Goal: Task Accomplishment & Management: Use online tool/utility

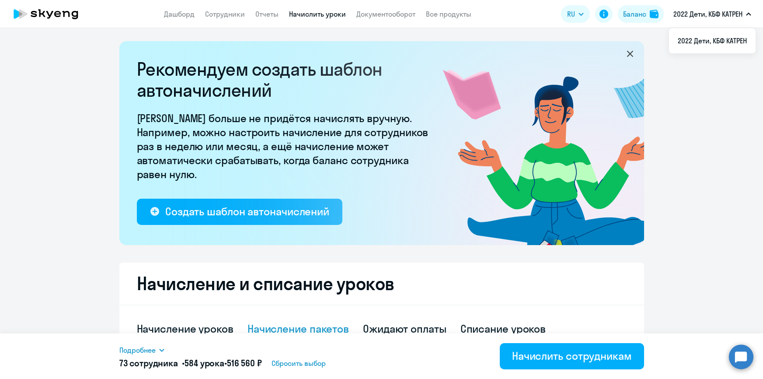
select select "8"
select select "50"
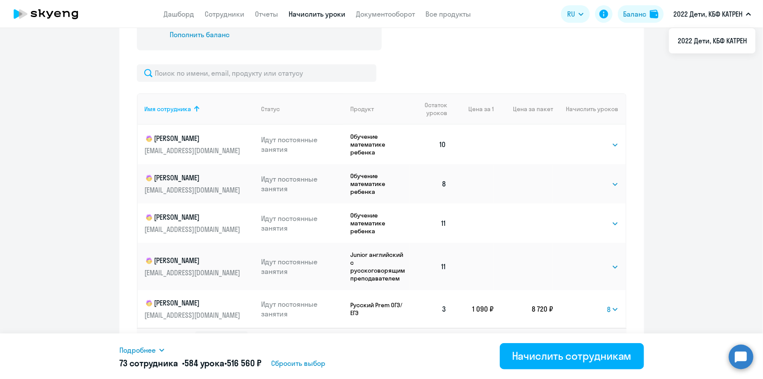
scroll to position [380, 0]
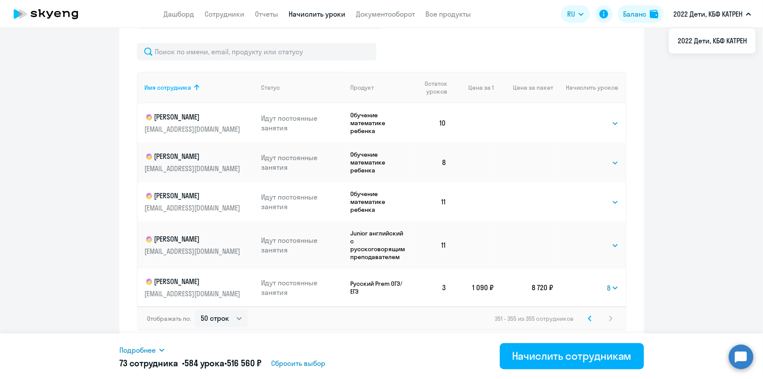
click at [588, 317] on icon at bounding box center [589, 318] width 3 height 6
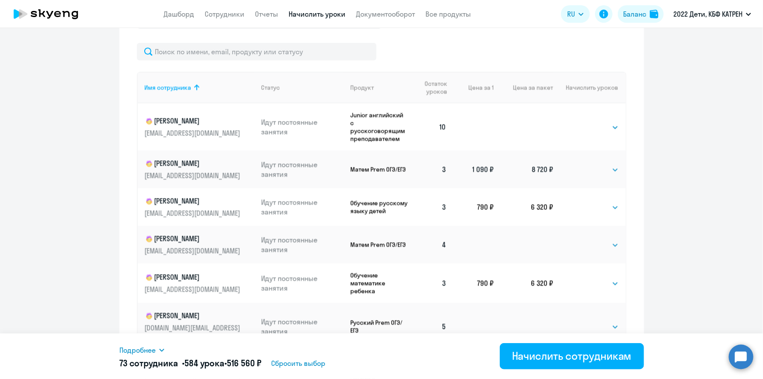
select select "8"
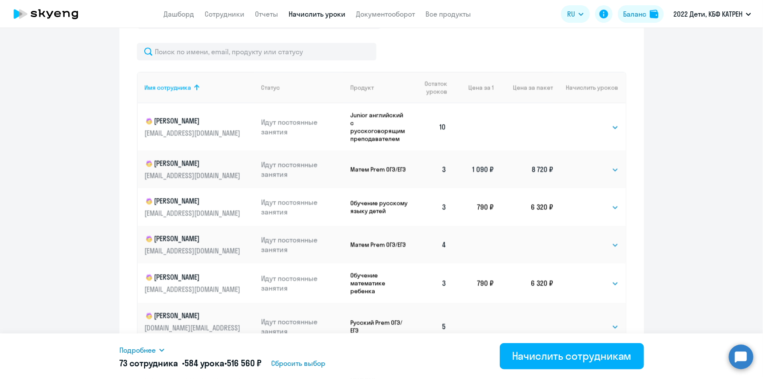
select select "8"
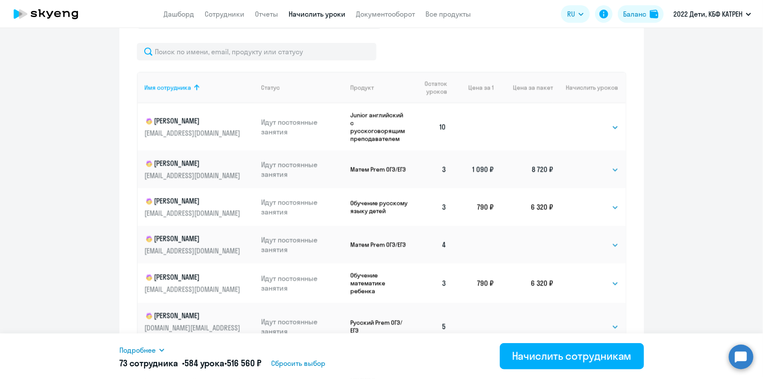
select select "8"
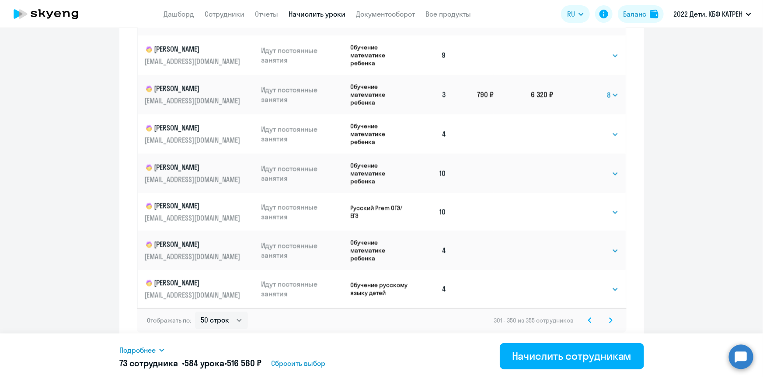
scroll to position [544, 0]
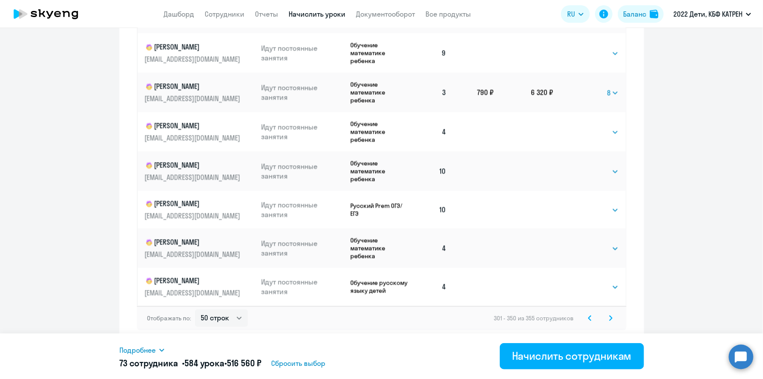
click at [589, 317] on icon at bounding box center [590, 317] width 3 height 5
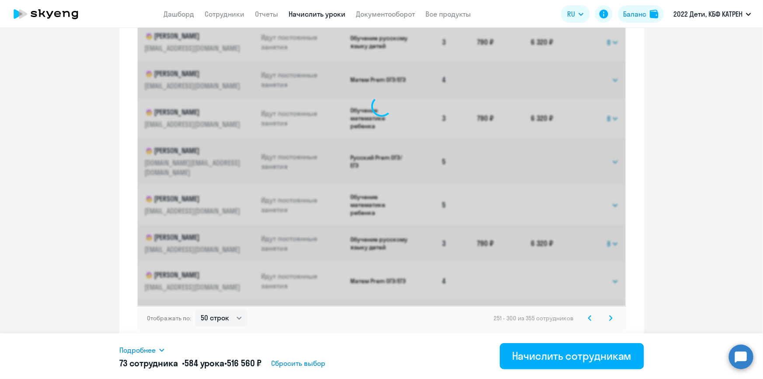
select select "8"
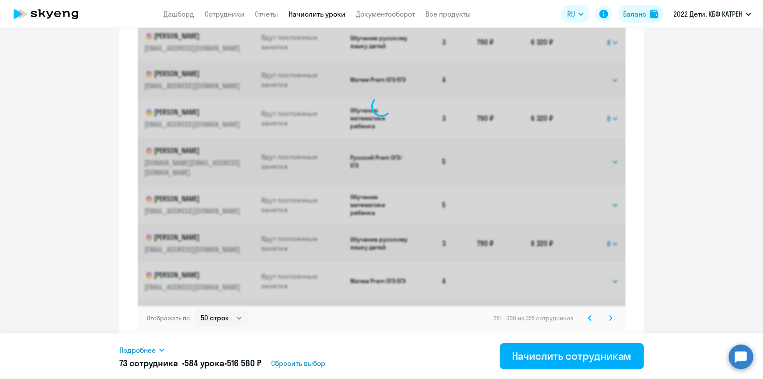
select select "8"
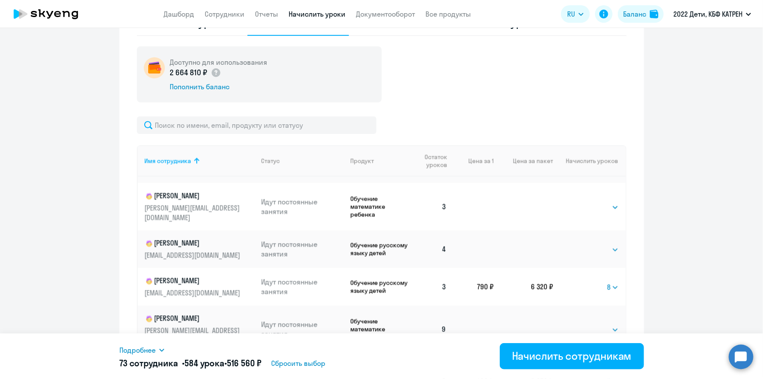
scroll to position [795, 0]
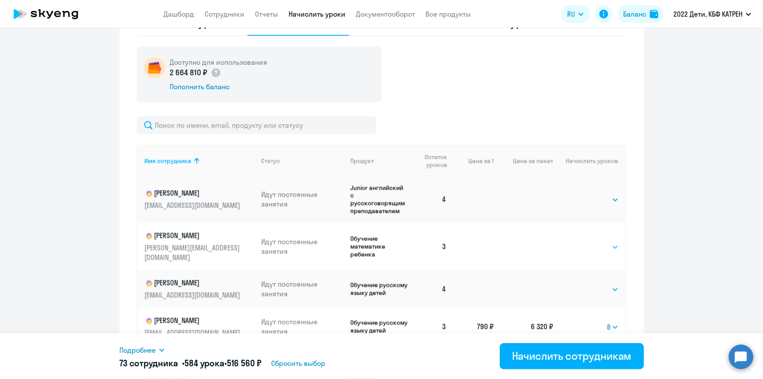
click at [583, 242] on select "Выбрать 4 8 16 32 64 128" at bounding box center [601, 247] width 36 height 10
select select "8"
click at [583, 242] on select "Выбрать 4 8 16 32 64 128" at bounding box center [601, 247] width 36 height 10
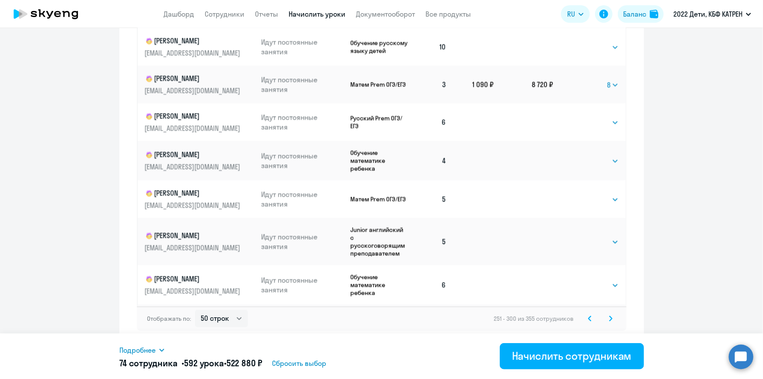
scroll to position [544, 0]
click at [590, 317] on svg-icon at bounding box center [590, 318] width 10 height 10
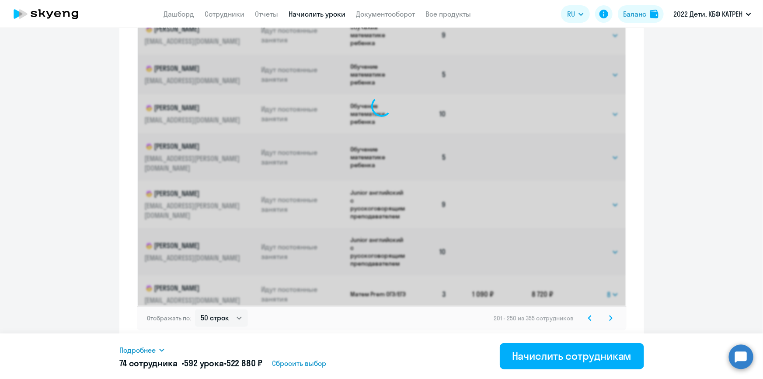
select select "8"
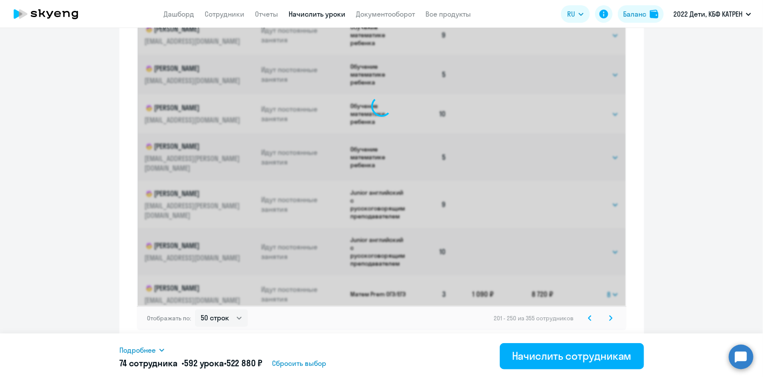
select select "8"
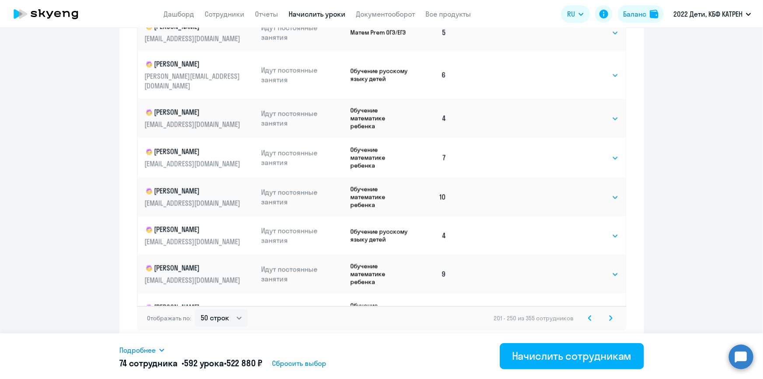
scroll to position [1660, 0]
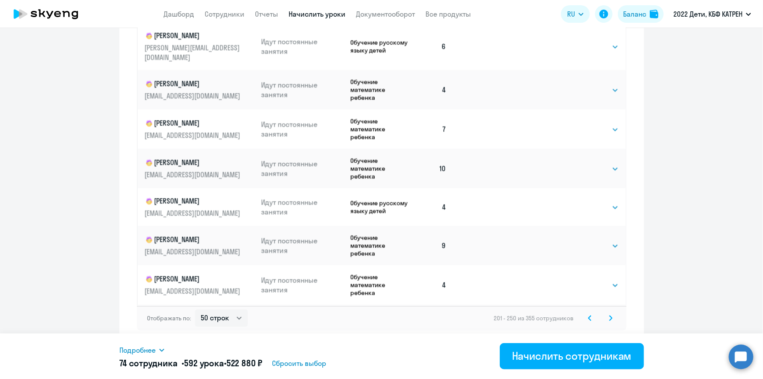
click at [588, 319] on icon at bounding box center [589, 318] width 3 height 6
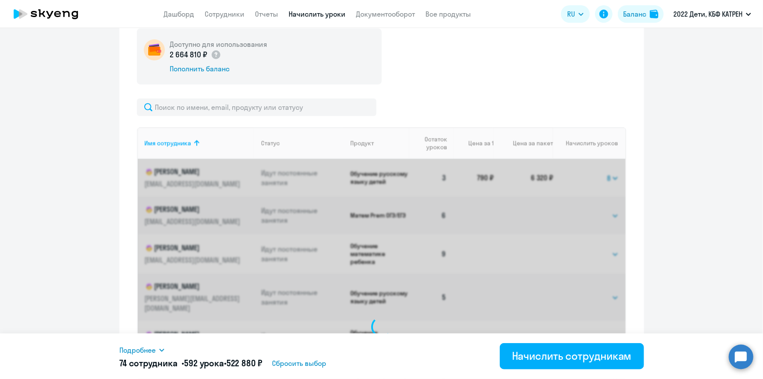
scroll to position [306, 0]
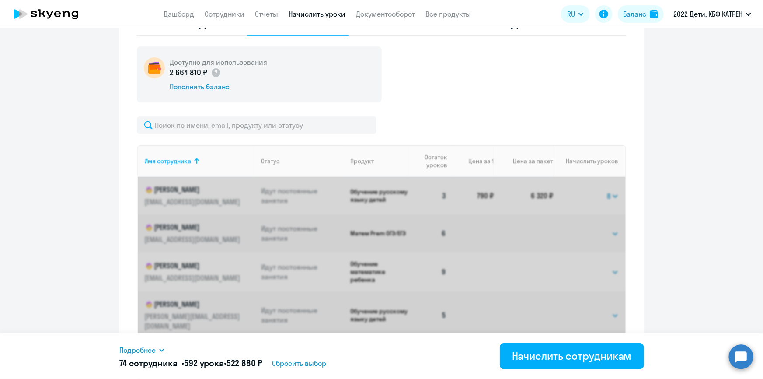
select select "8"
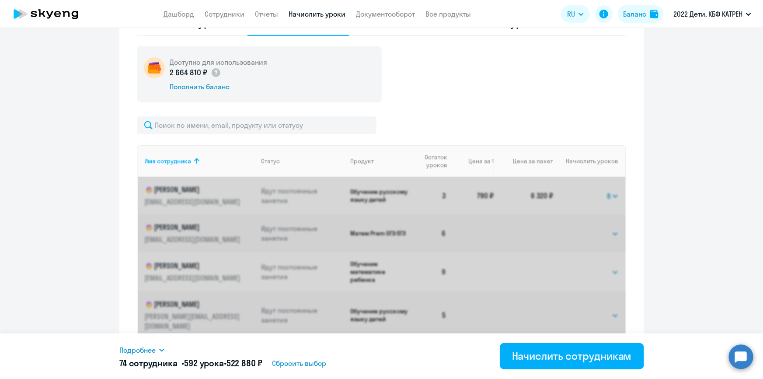
select select "8"
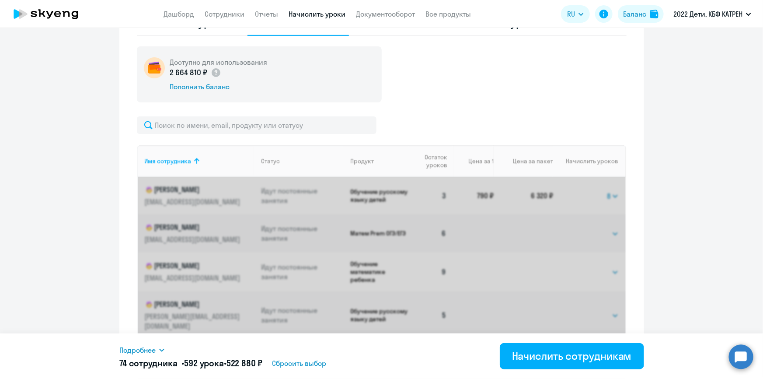
select select "8"
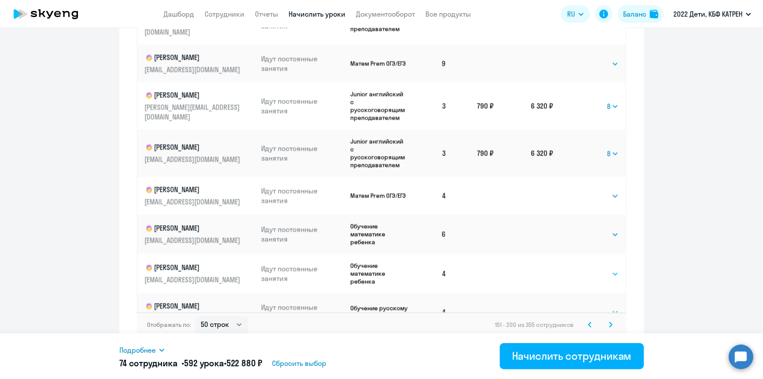
scroll to position [544, 0]
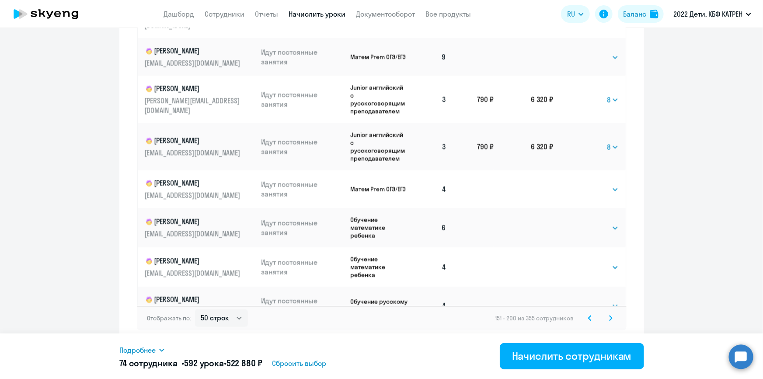
click at [585, 319] on svg-icon at bounding box center [590, 318] width 10 height 10
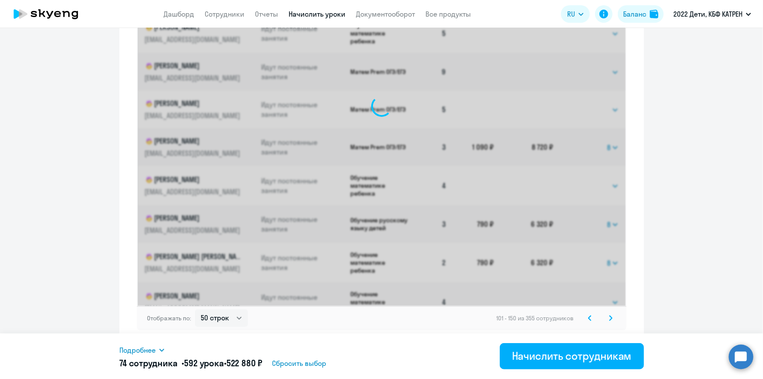
select select "8"
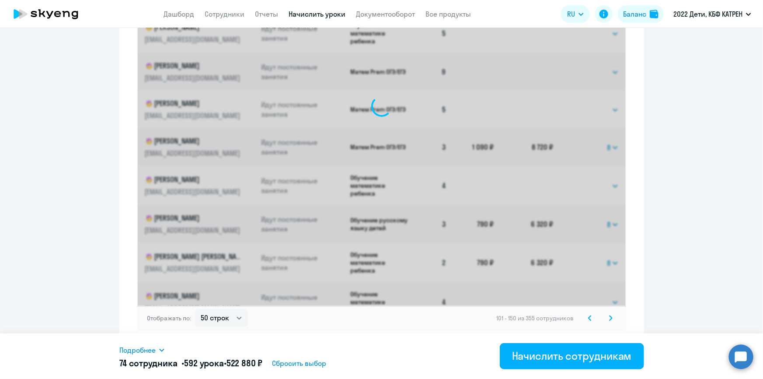
select select "8"
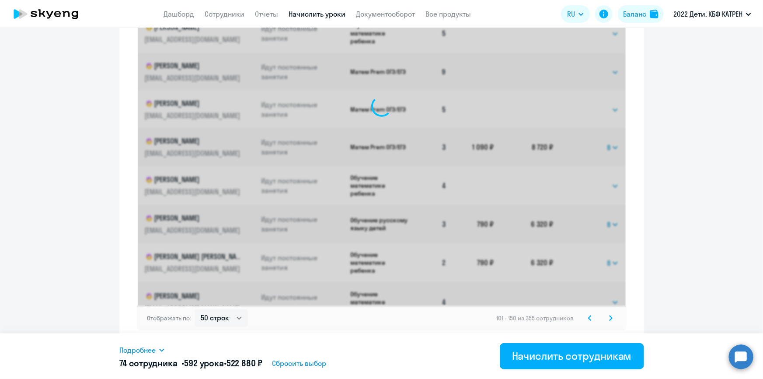
select select "8"
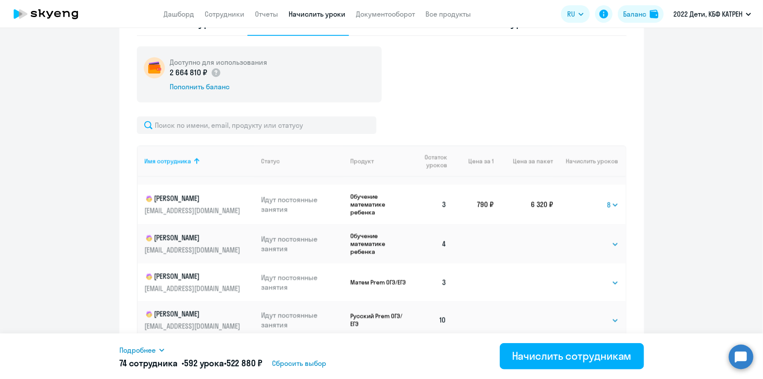
scroll to position [1550, 0]
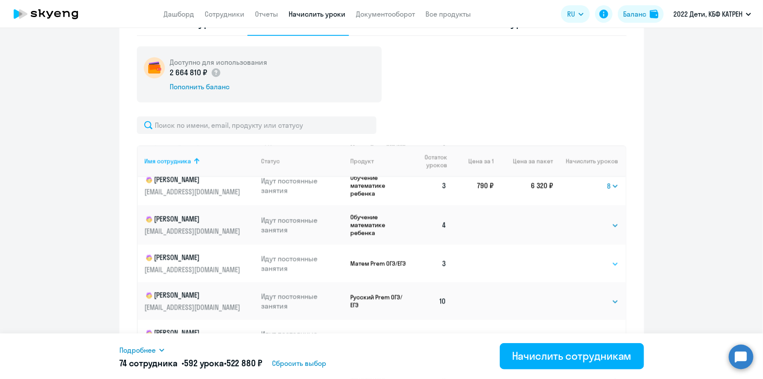
click at [595, 258] on select "Выбрать 4 8 16 32 64 128" at bounding box center [601, 263] width 36 height 10
select select "8"
click at [583, 258] on select "Выбрать 4 8 16 32 64 128" at bounding box center [601, 263] width 36 height 10
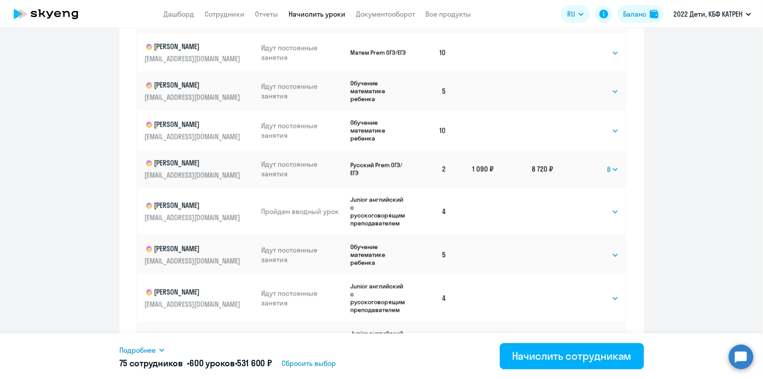
scroll to position [544, 0]
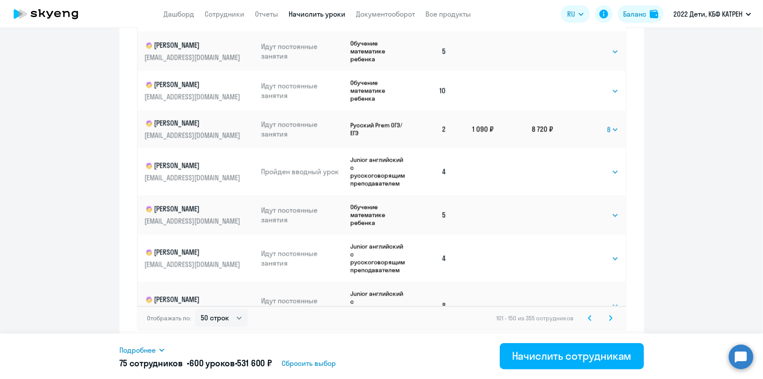
click at [588, 318] on icon at bounding box center [589, 318] width 3 height 6
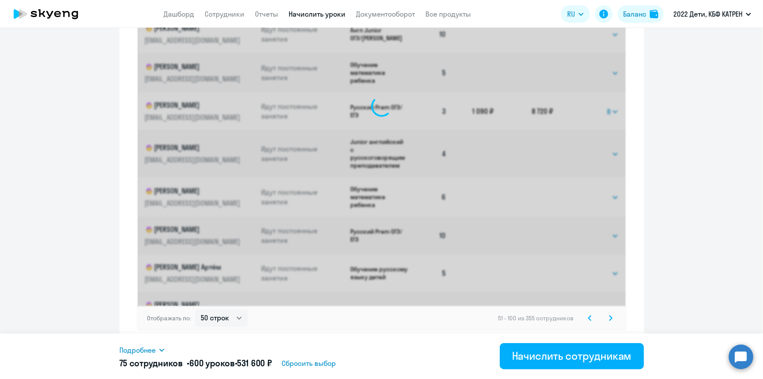
select select "8"
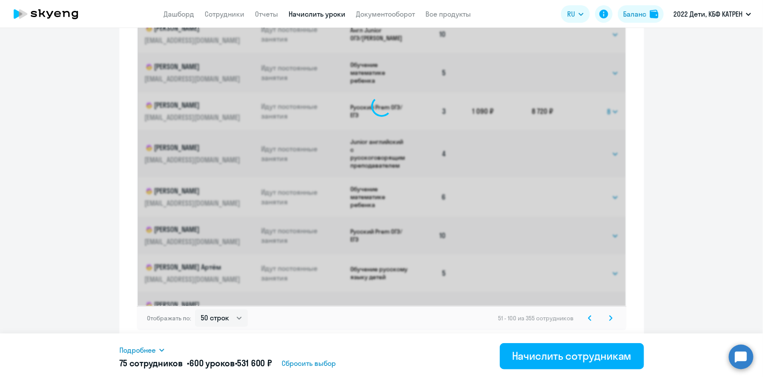
select select "8"
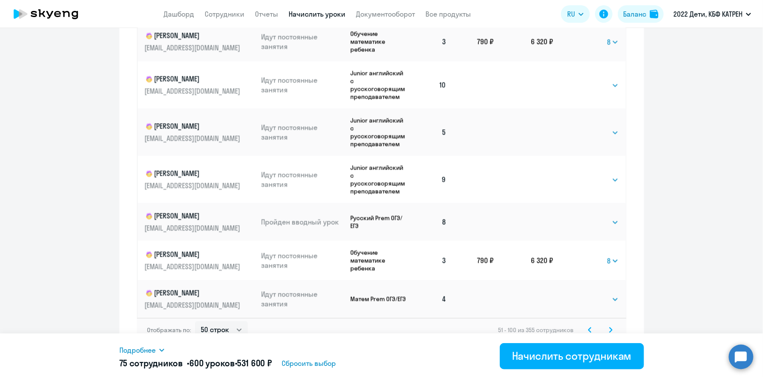
scroll to position [544, 0]
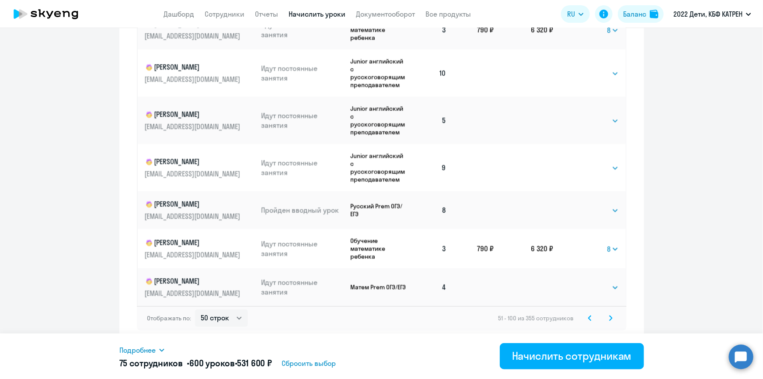
click at [589, 320] on icon at bounding box center [590, 317] width 3 height 5
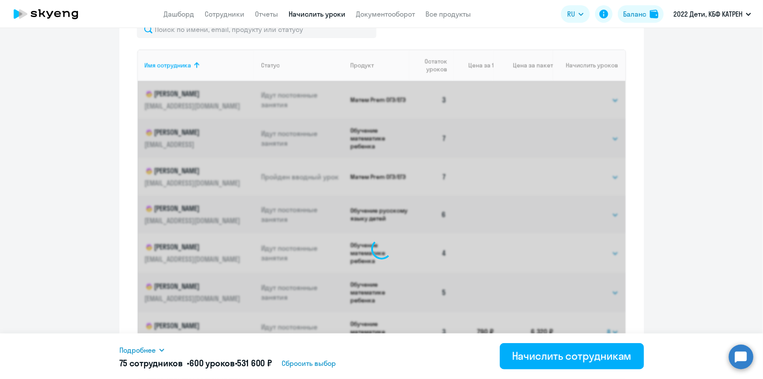
scroll to position [385, 0]
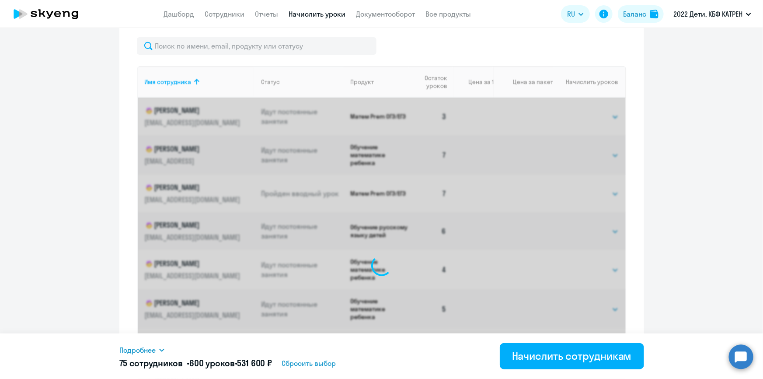
select select "8"
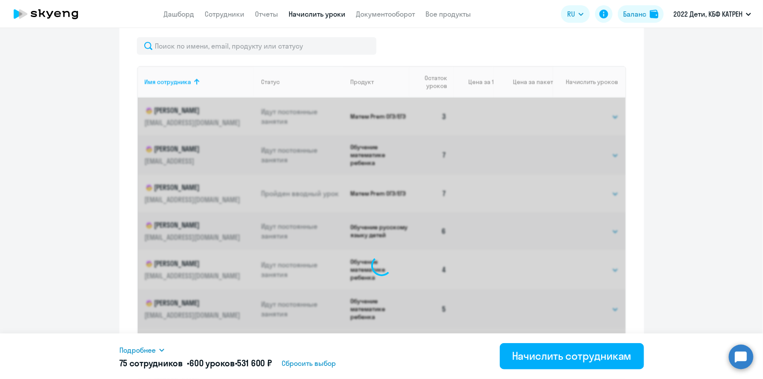
select select "8"
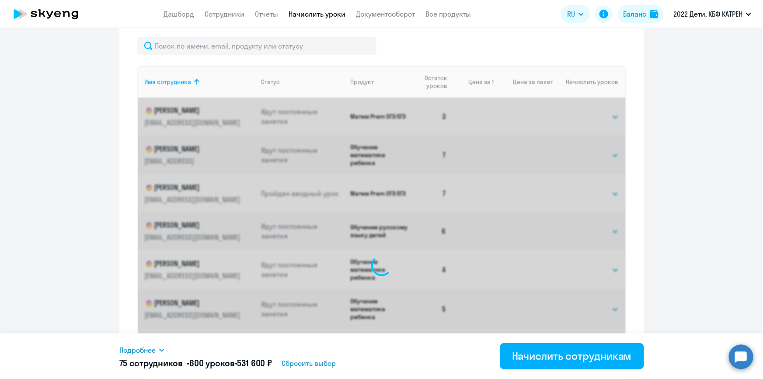
select select "8"
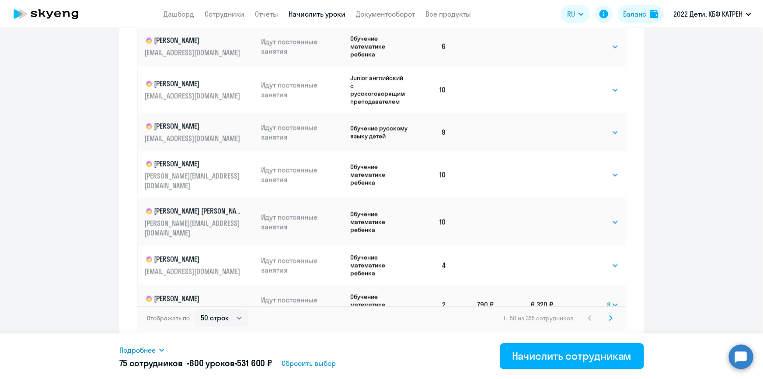
scroll to position [477, 0]
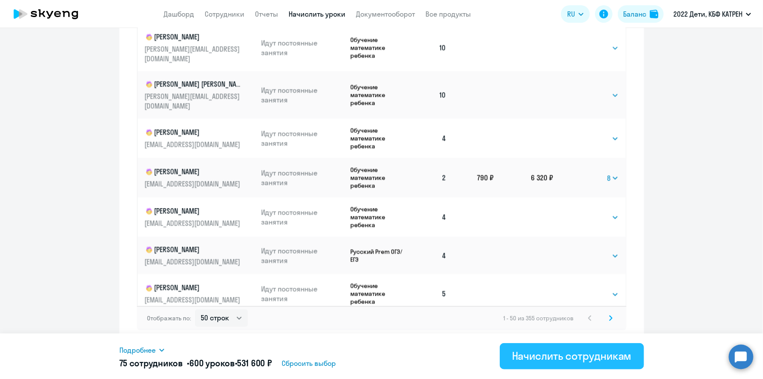
click at [546, 354] on div "Начислить сотрудникам" at bounding box center [572, 356] width 120 height 14
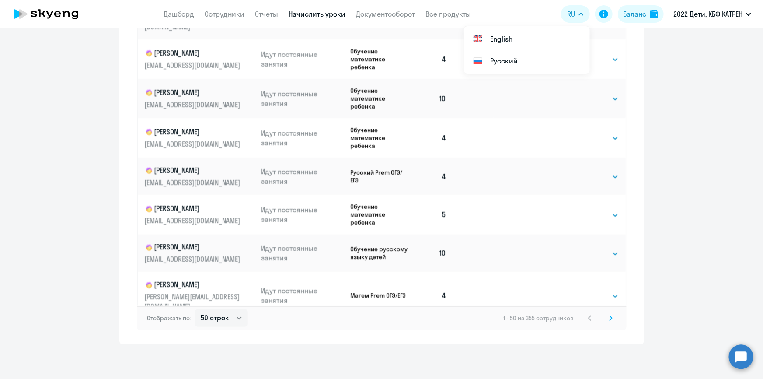
scroll to position [556, 0]
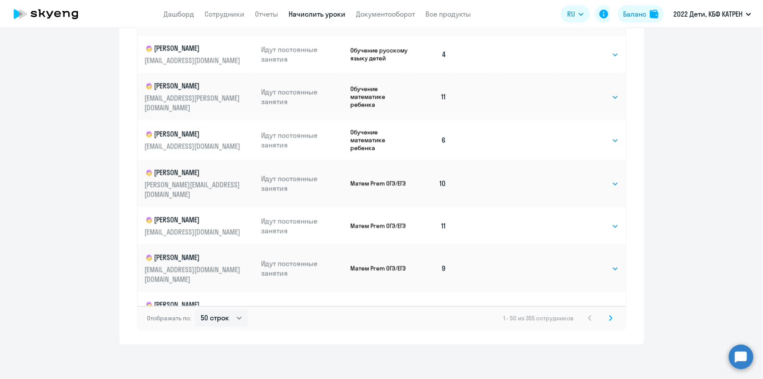
scroll to position [1601, 0]
click at [610, 318] on icon at bounding box center [611, 317] width 3 height 5
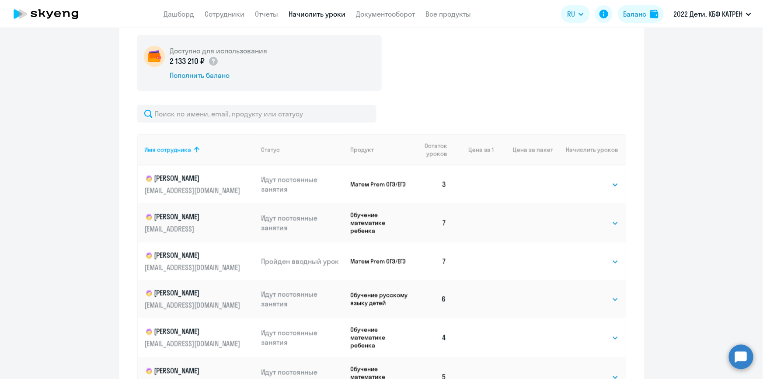
scroll to position [306, 0]
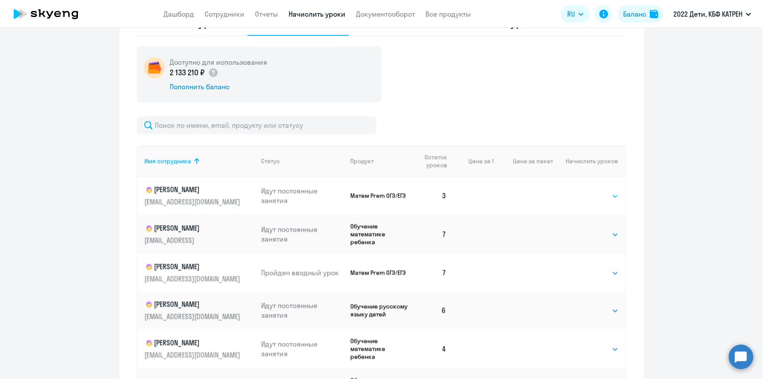
click at [589, 195] on select "Выбрать 4 8 16 32 64 128" at bounding box center [601, 196] width 36 height 10
select select "8"
click at [583, 191] on select "Выбрать 4 8 16 32 64 128" at bounding box center [601, 196] width 36 height 10
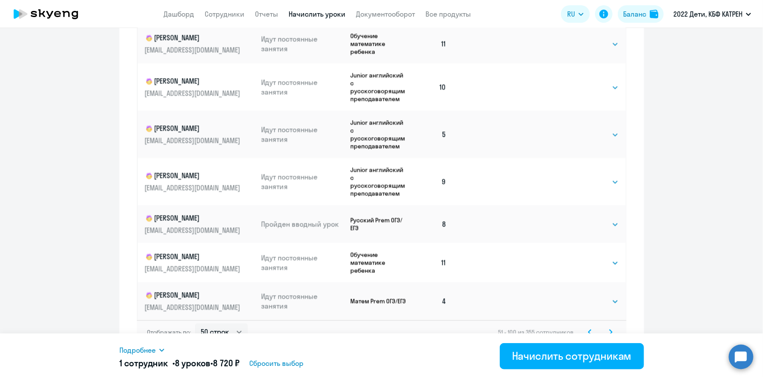
scroll to position [544, 0]
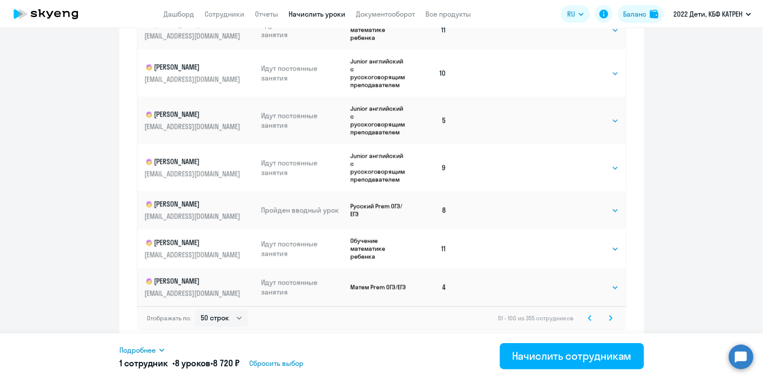
click at [606, 321] on svg-icon at bounding box center [611, 318] width 10 height 10
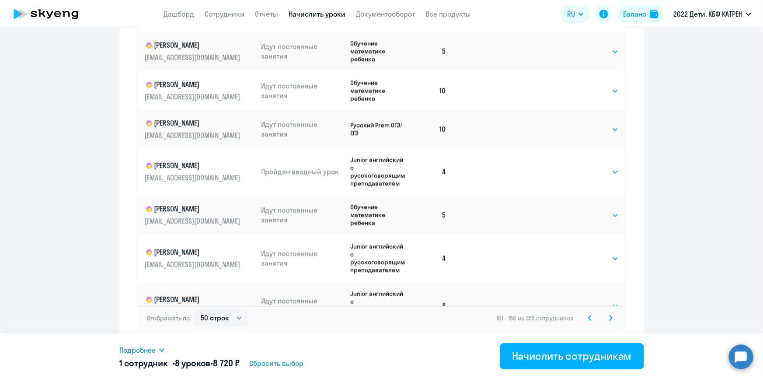
click at [606, 315] on svg-icon at bounding box center [611, 318] width 10 height 10
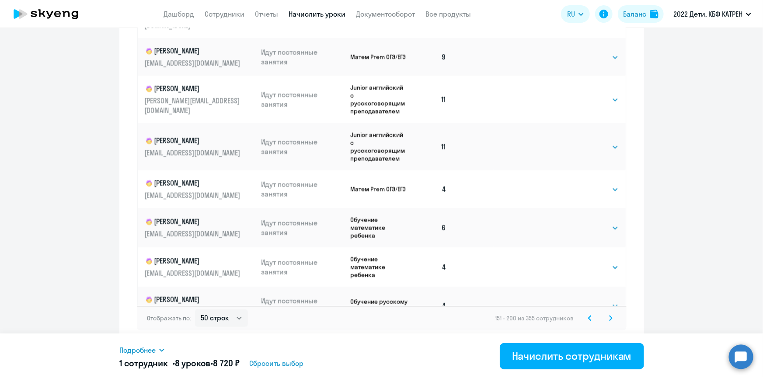
click at [610, 316] on icon at bounding box center [611, 317] width 3 height 5
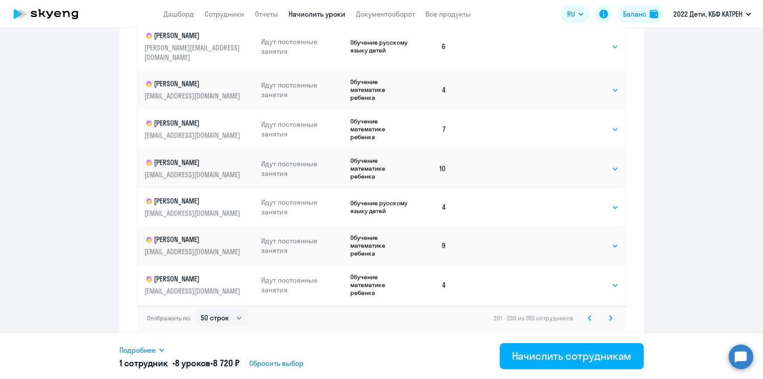
click at [610, 318] on svg-icon at bounding box center [611, 318] width 10 height 10
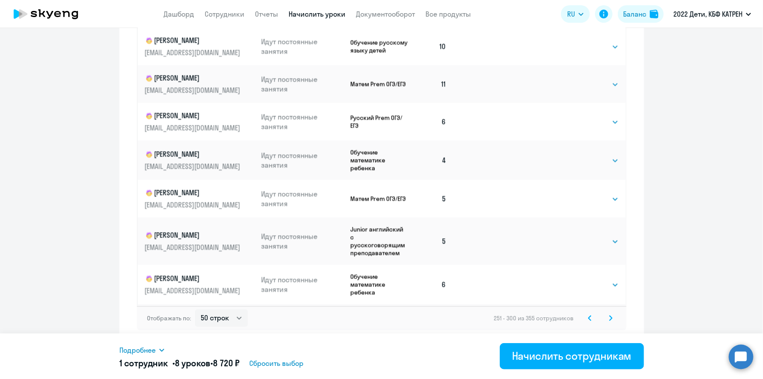
click at [610, 320] on icon at bounding box center [611, 317] width 3 height 5
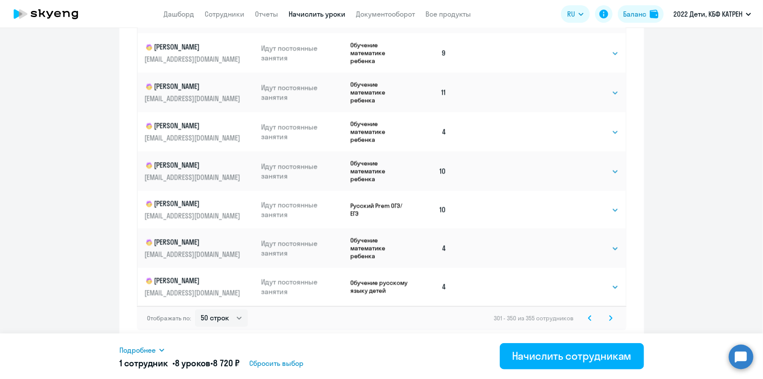
click at [610, 317] on svg-icon at bounding box center [611, 318] width 10 height 10
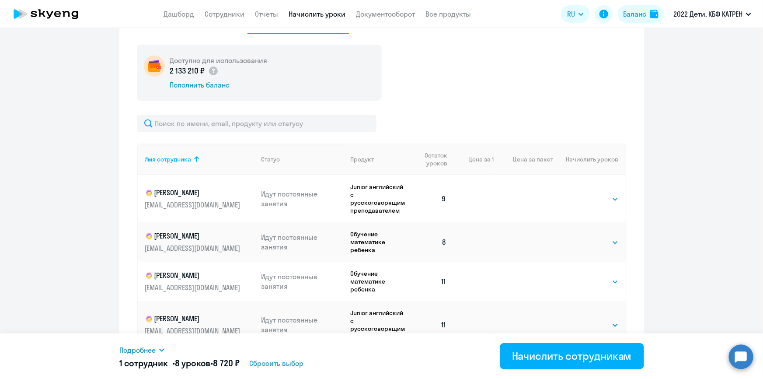
scroll to position [387, 0]
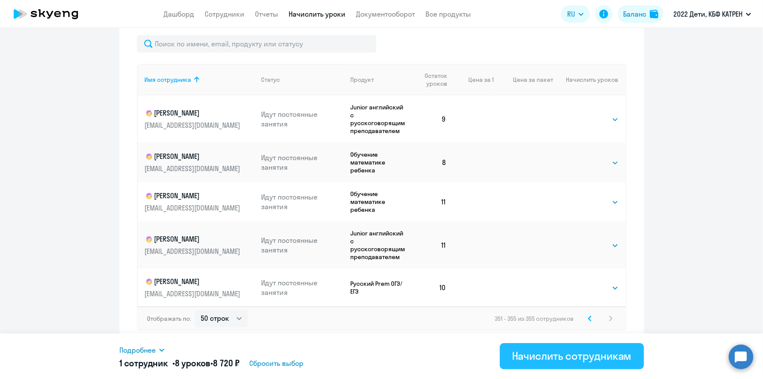
click at [578, 355] on div "Начислить сотрудникам" at bounding box center [572, 356] width 120 height 14
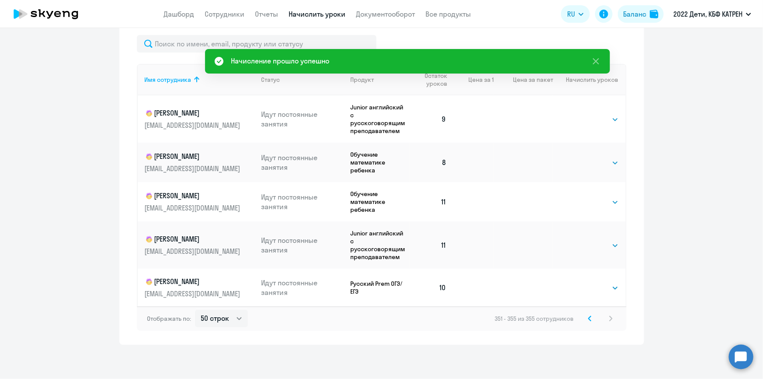
click at [586, 317] on svg-icon at bounding box center [590, 318] width 10 height 10
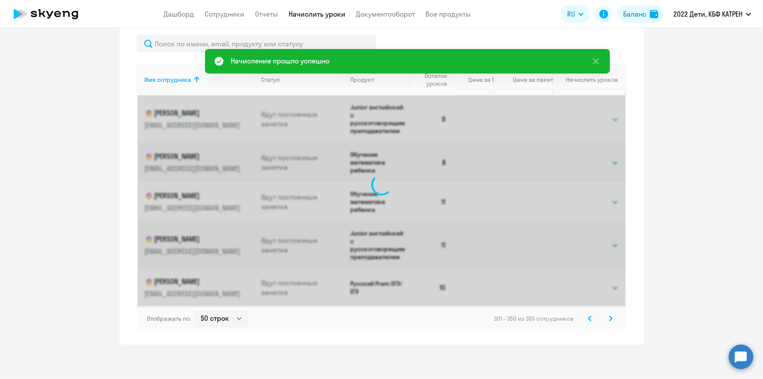
click at [589, 316] on icon at bounding box center [590, 318] width 3 height 5
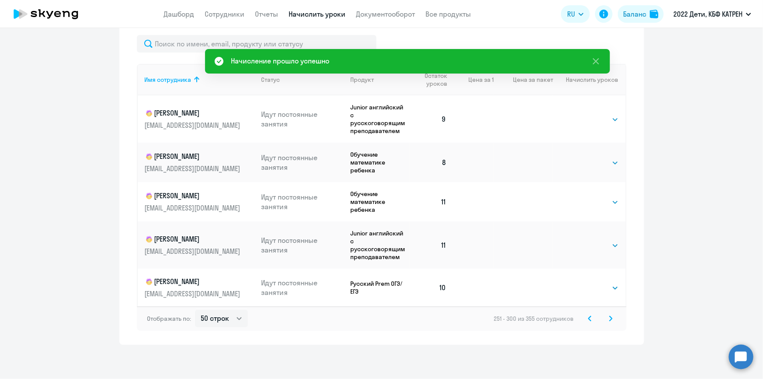
click at [589, 316] on icon at bounding box center [590, 318] width 3 height 5
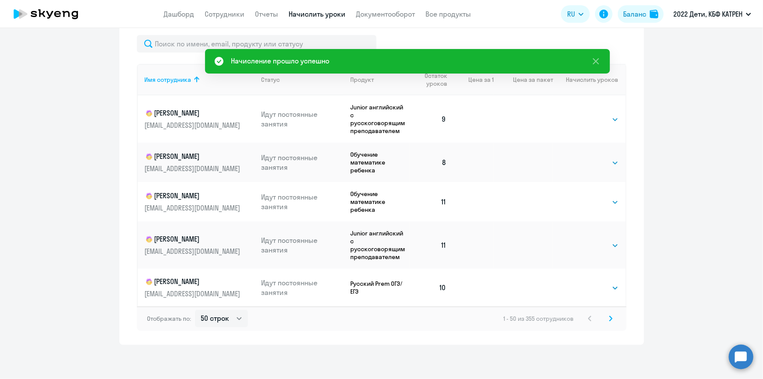
click at [586, 317] on div "1 - 50 из 355 сотрудников" at bounding box center [560, 318] width 112 height 10
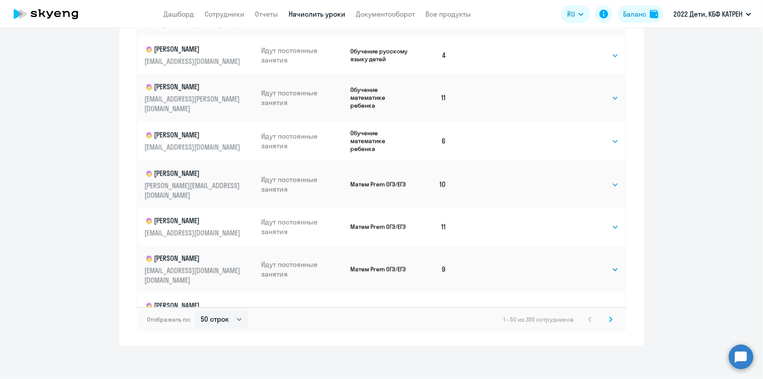
scroll to position [544, 0]
